Goal: Task Accomplishment & Management: Use online tool/utility

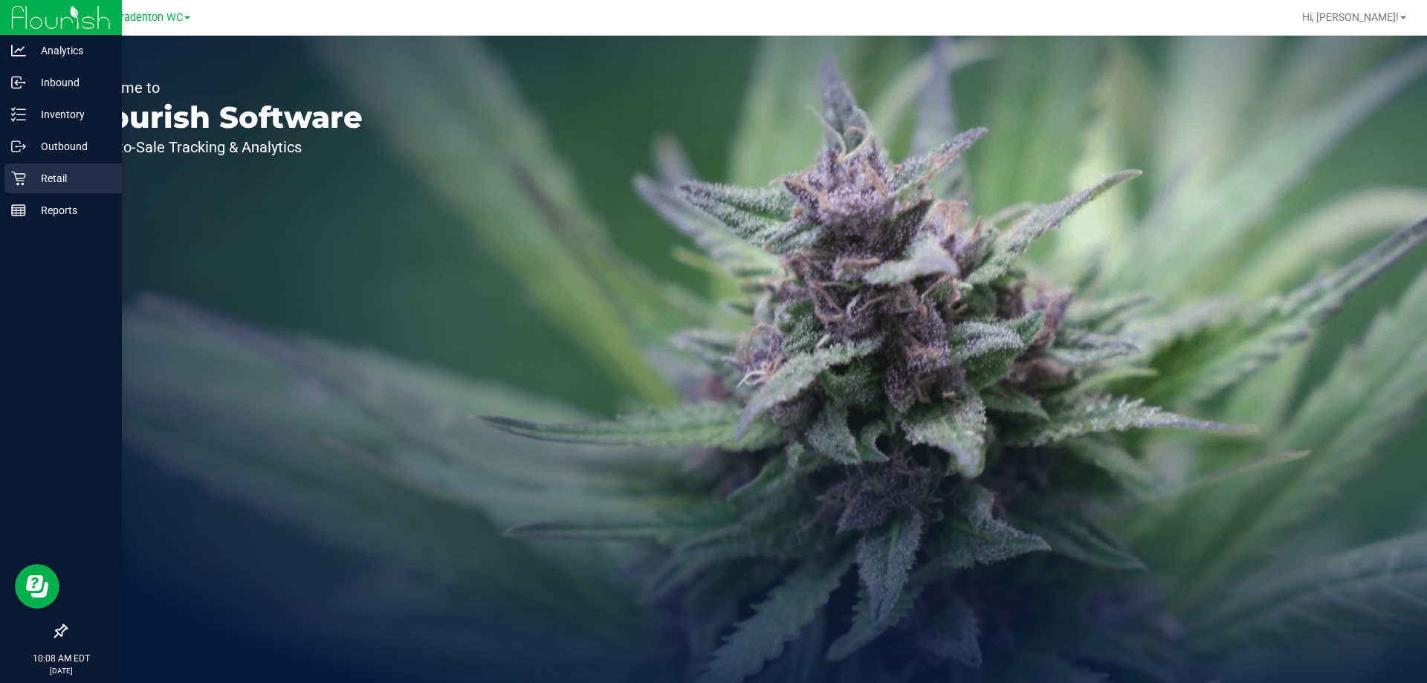
click at [27, 172] on p "Retail" at bounding box center [70, 178] width 89 height 18
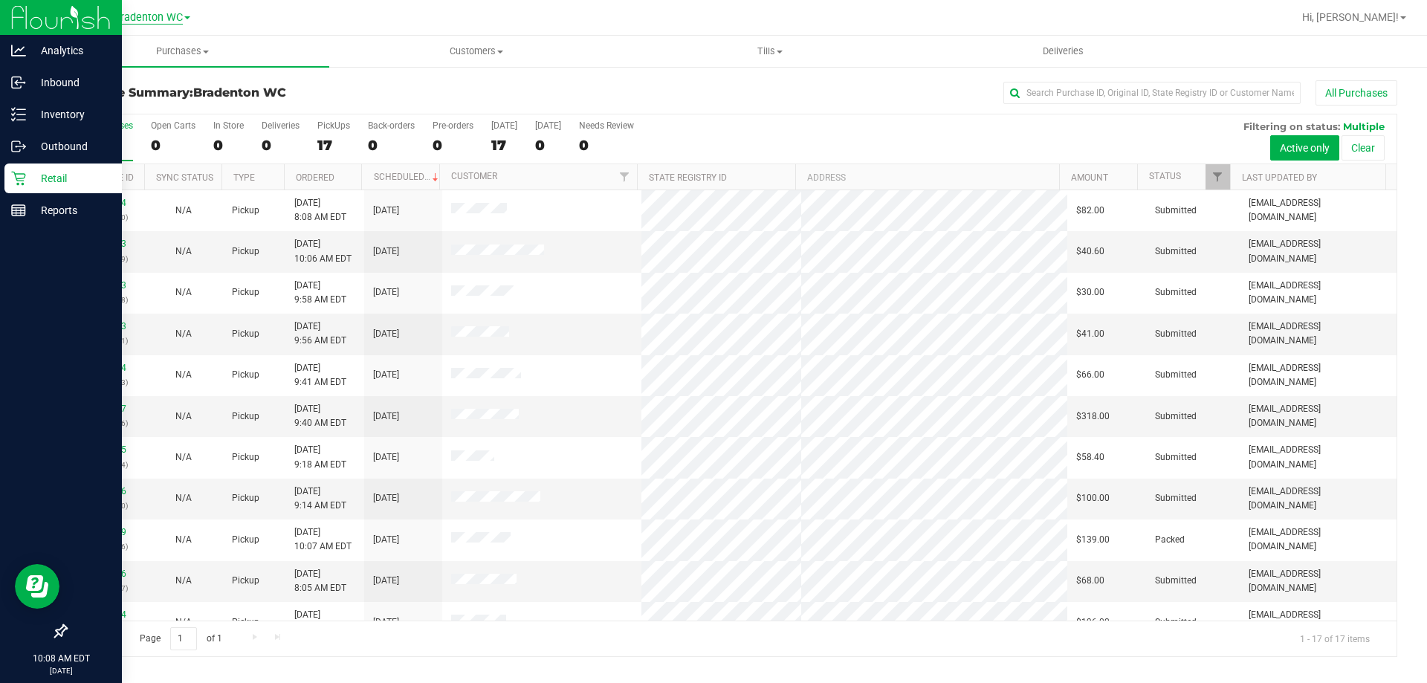
click at [178, 14] on span "Bradenton WC" at bounding box center [148, 17] width 69 height 13
click at [156, 132] on link "Tampa WC" at bounding box center [151, 131] width 217 height 20
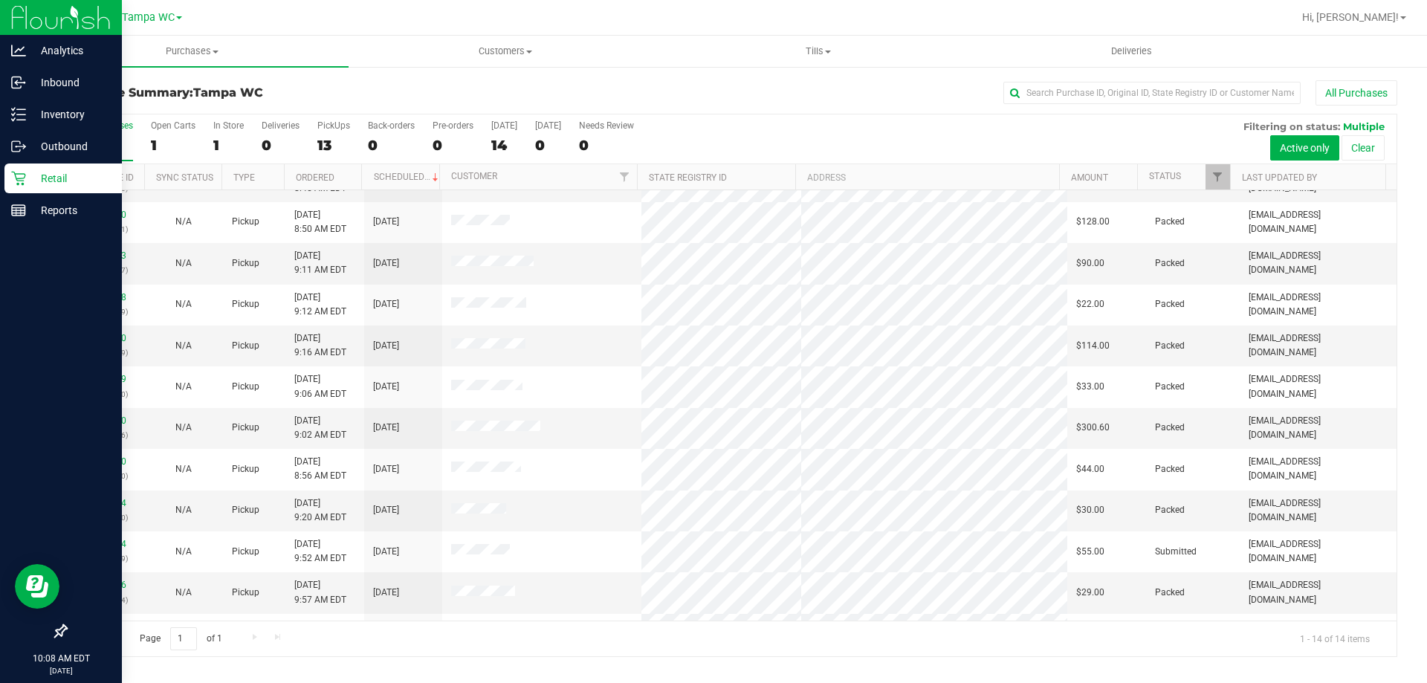
scroll to position [146, 0]
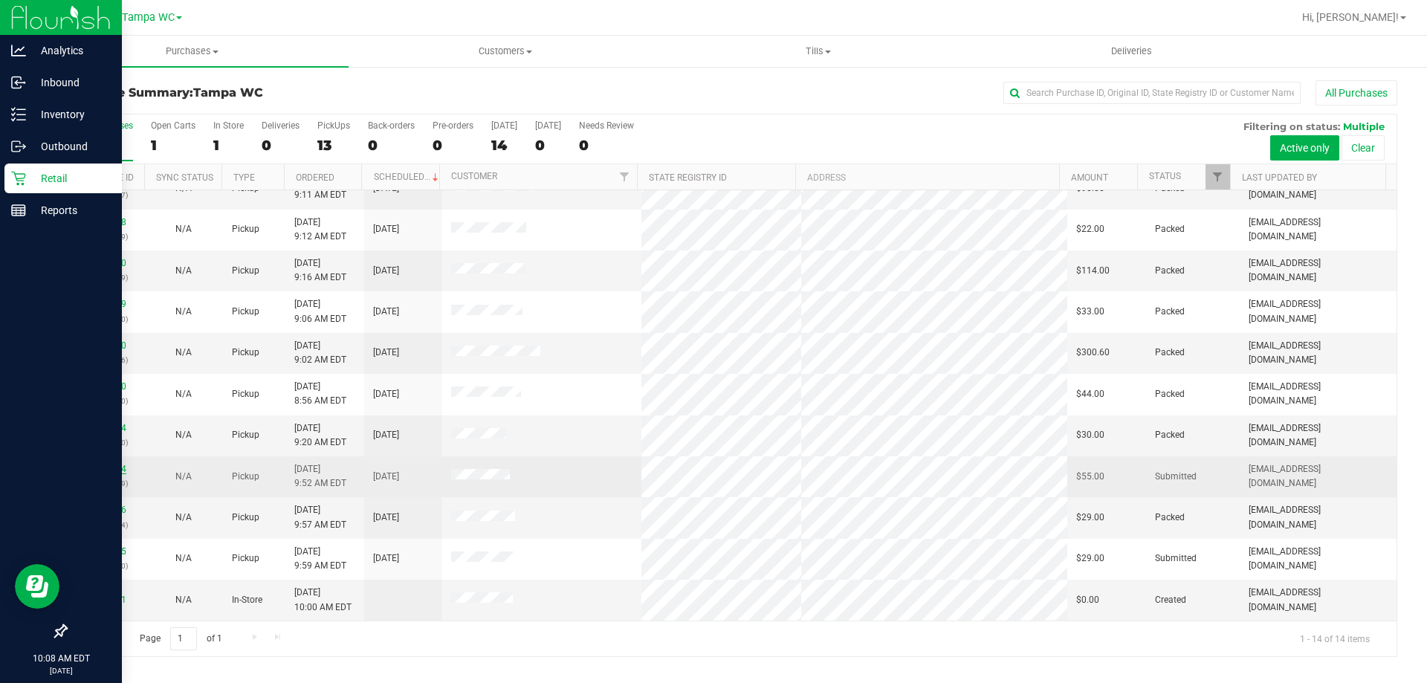
click at [110, 467] on link "11860664" at bounding box center [106, 469] width 42 height 10
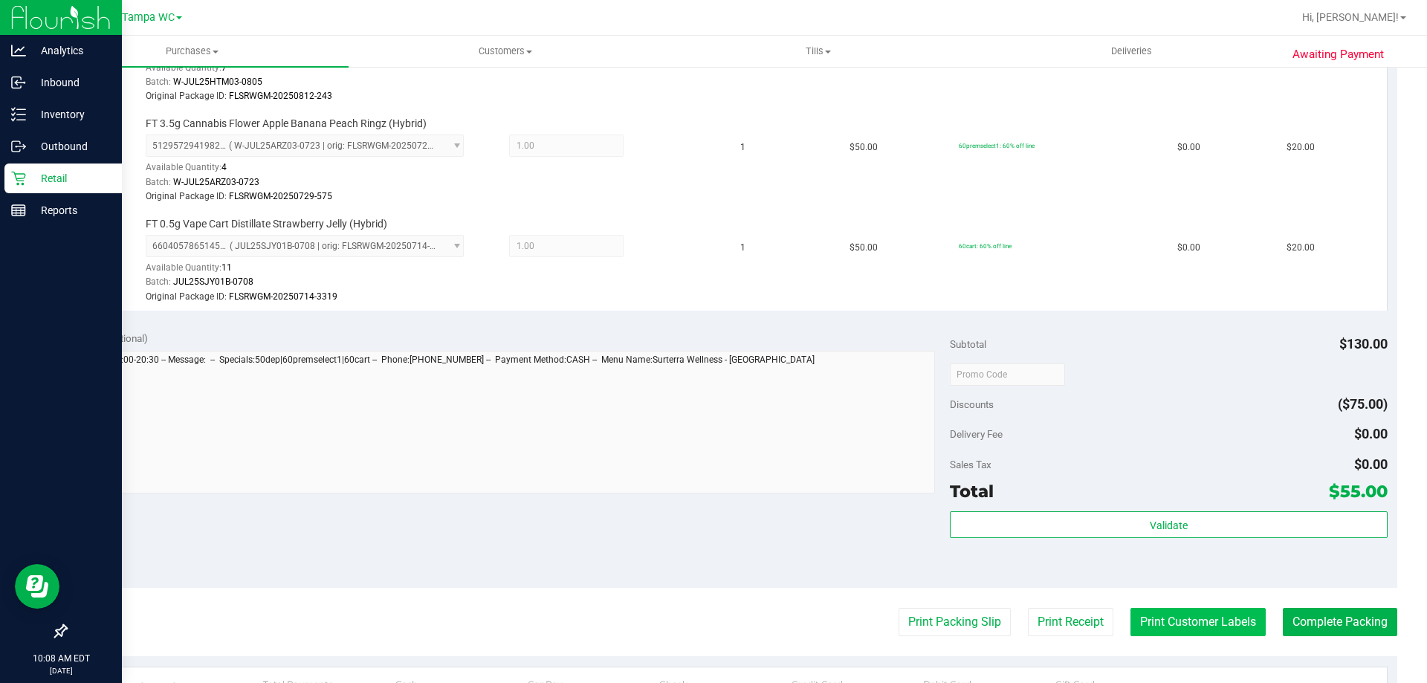
scroll to position [520, 0]
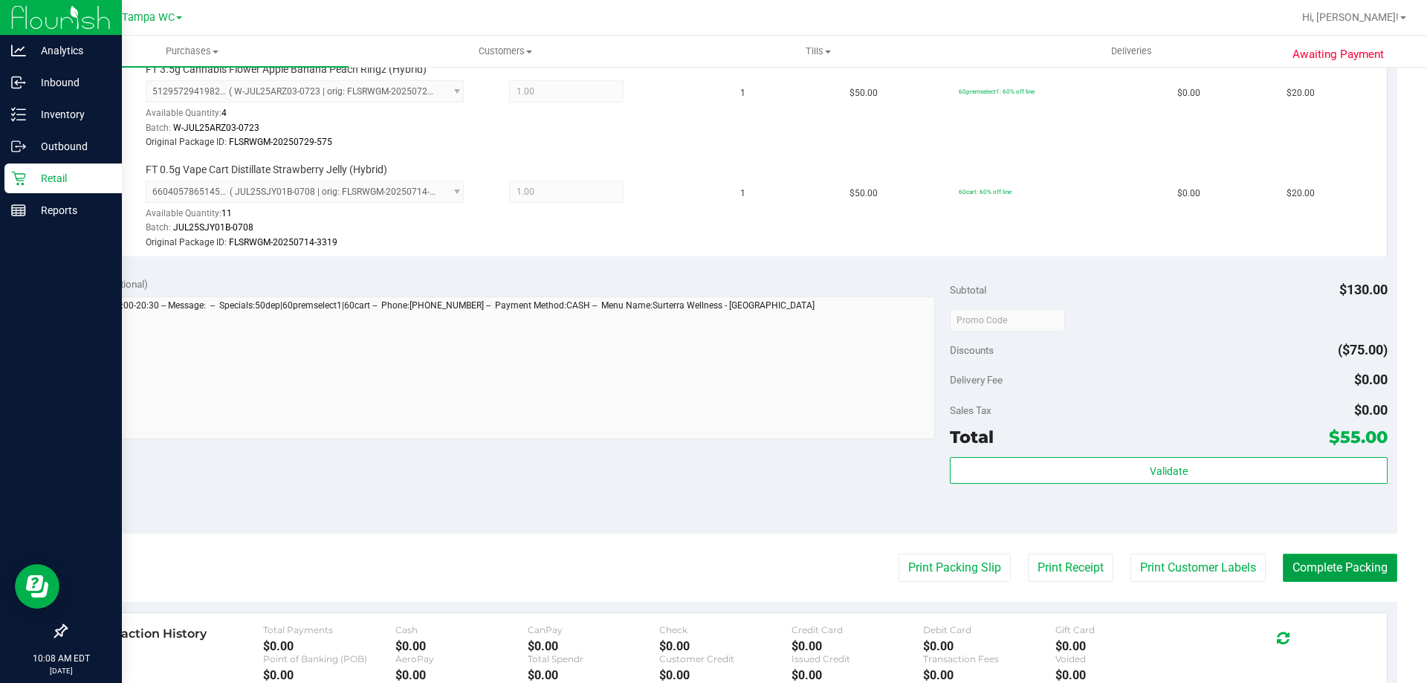
click at [1290, 561] on button "Complete Packing" at bounding box center [1340, 568] width 114 height 28
